Goal: Information Seeking & Learning: Stay updated

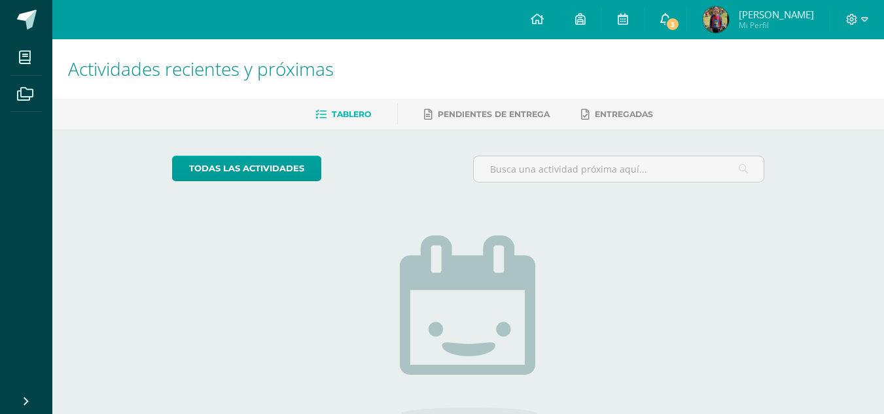
click at [679, 20] on span "3" at bounding box center [673, 24] width 14 height 14
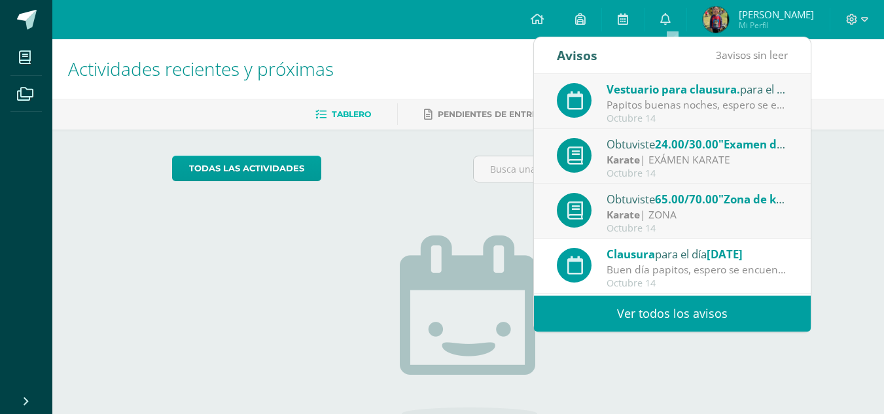
click at [723, 215] on div "Karate | ZONA" at bounding box center [698, 215] width 182 height 15
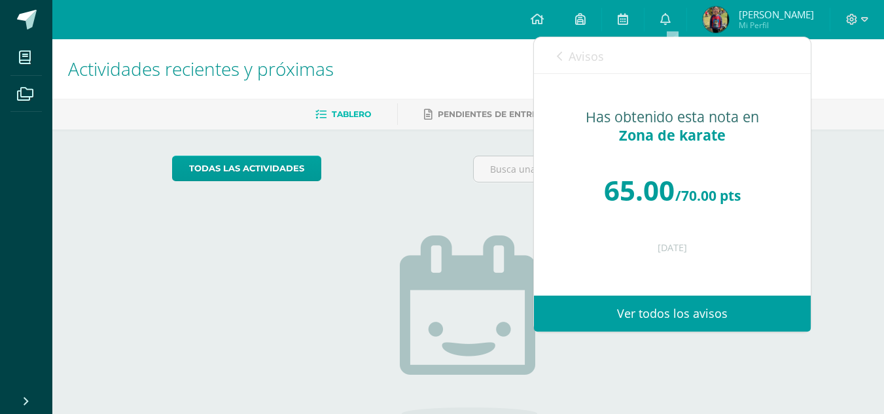
click at [588, 63] on span "Avisos" at bounding box center [586, 56] width 35 height 16
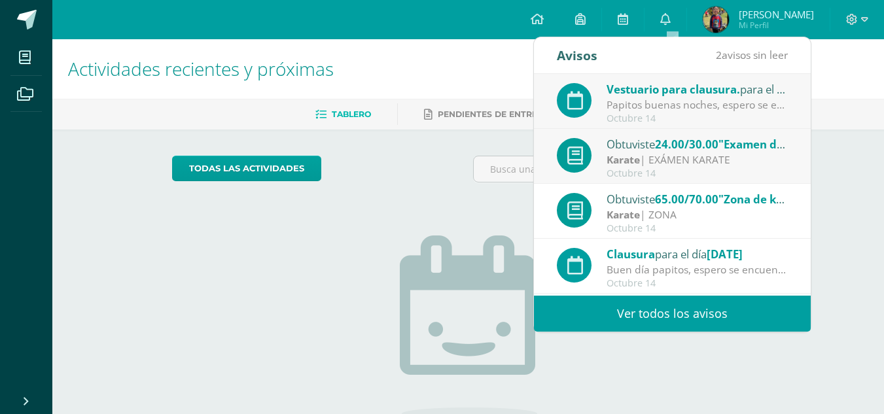
click at [690, 173] on div "Octubre 14" at bounding box center [698, 173] width 182 height 11
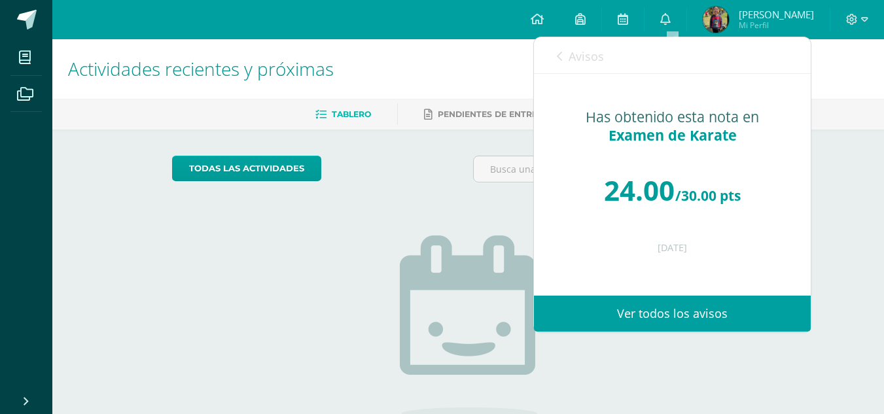
click at [559, 53] on icon at bounding box center [559, 56] width 5 height 10
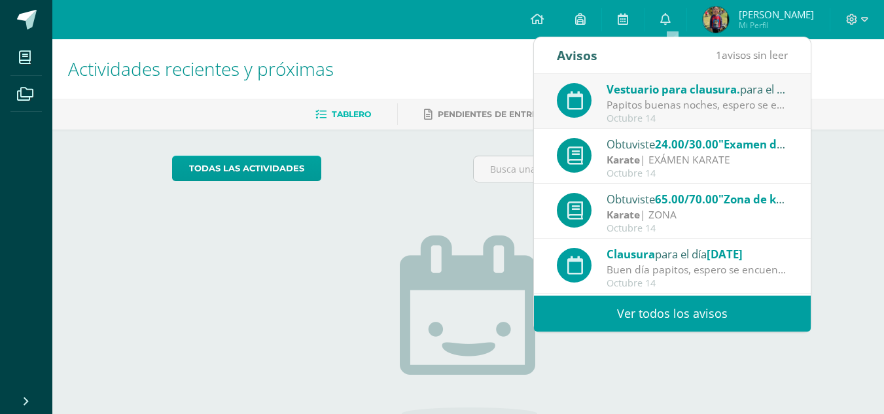
click at [644, 98] on div "Papitos buenas noches, espero se encuentren bien. Adjunto el documento correcto…" at bounding box center [698, 105] width 182 height 15
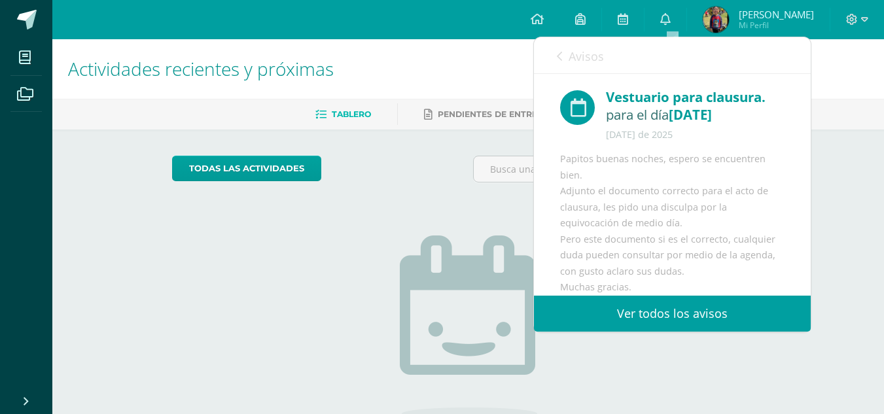
click at [637, 324] on link "Ver todos los avisos" at bounding box center [672, 314] width 277 height 36
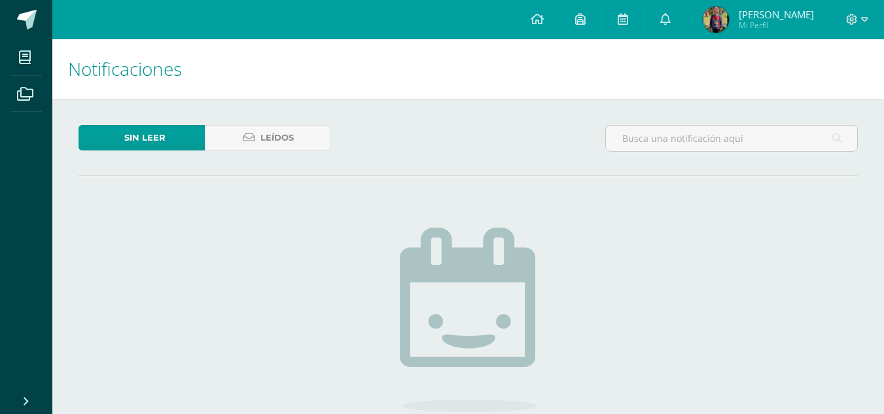
scroll to position [29, 0]
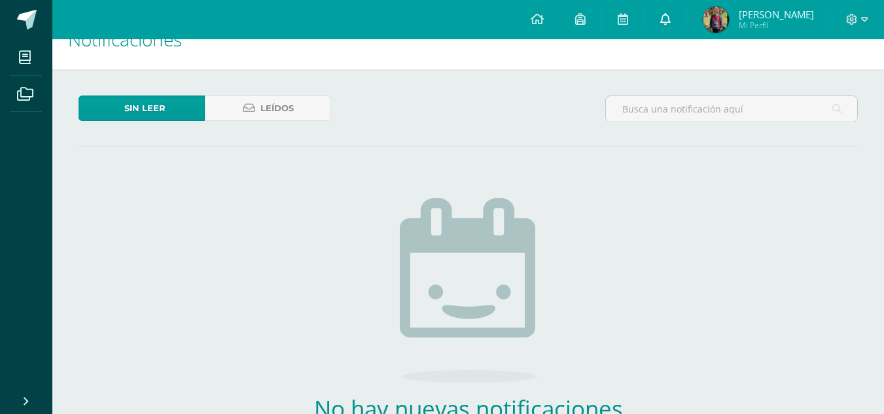
click at [681, 14] on link at bounding box center [666, 19] width 42 height 39
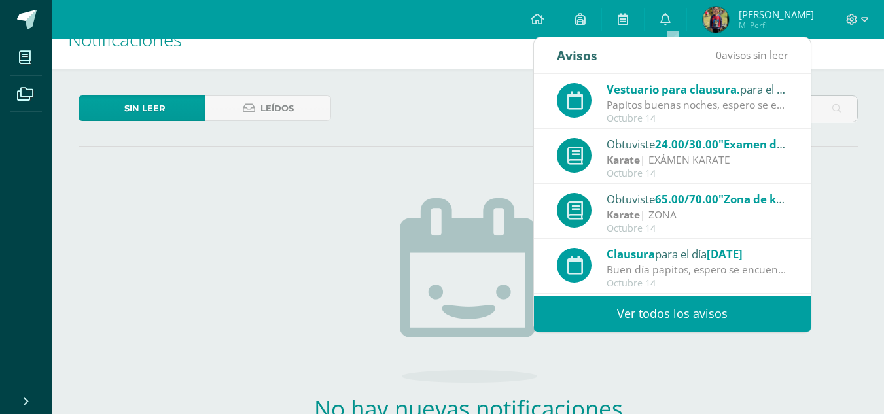
click at [737, 118] on div "Octubre 14" at bounding box center [698, 118] width 182 height 11
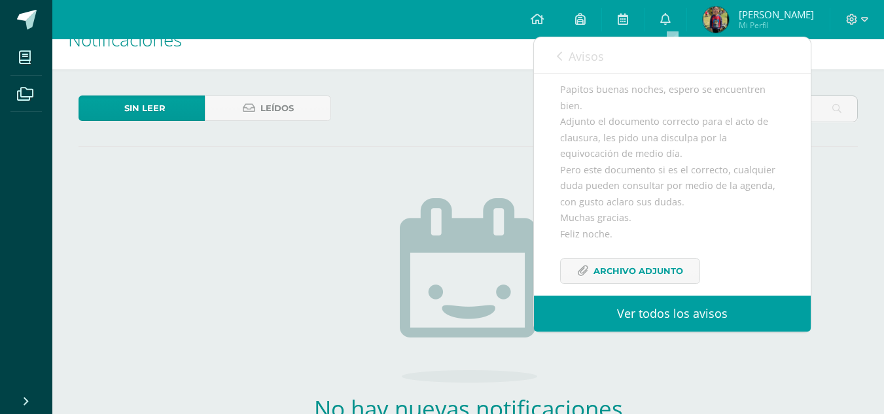
scroll to position [71, 0]
click at [628, 272] on span "Archivo Adjunto" at bounding box center [639, 270] width 90 height 24
